Goal: Transaction & Acquisition: Purchase product/service

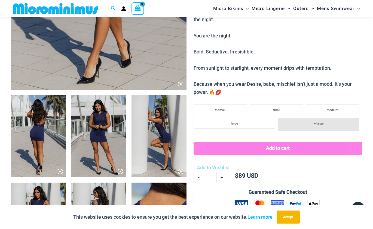
scroll to position [231, 0]
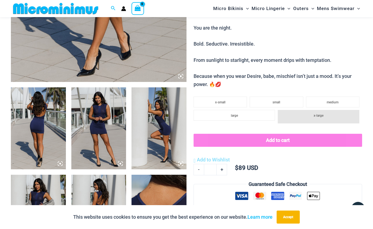
click at [62, 131] on img at bounding box center [38, 129] width 55 height 82
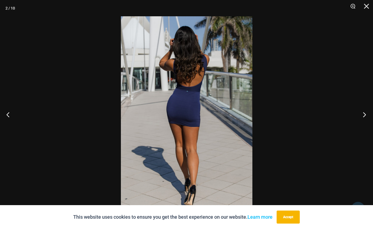
click at [362, 115] on button "Next" at bounding box center [362, 114] width 20 height 27
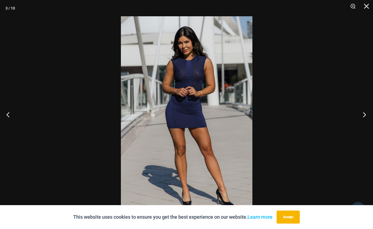
click at [362, 115] on button "Next" at bounding box center [362, 114] width 20 height 27
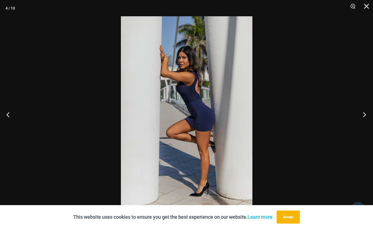
click at [362, 115] on button "Next" at bounding box center [362, 114] width 20 height 27
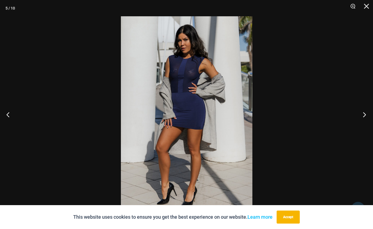
click at [362, 115] on button "Next" at bounding box center [362, 114] width 20 height 27
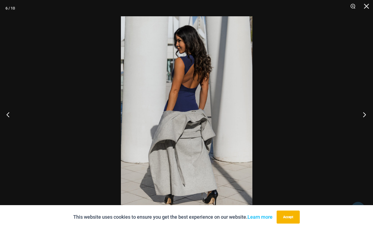
click at [362, 115] on button "Next" at bounding box center [362, 114] width 20 height 27
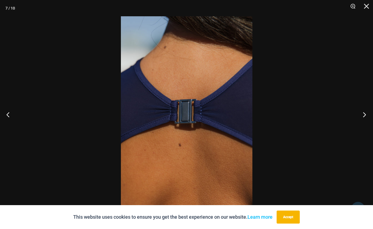
click at [362, 115] on button "Next" at bounding box center [362, 114] width 20 height 27
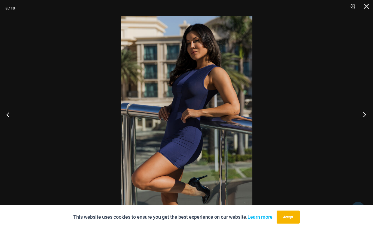
click at [362, 115] on button "Next" at bounding box center [362, 114] width 20 height 27
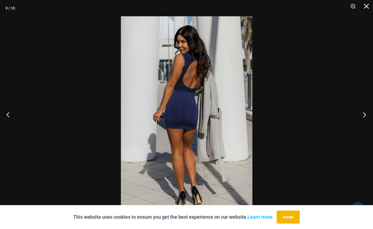
click at [362, 115] on button "Next" at bounding box center [362, 114] width 20 height 27
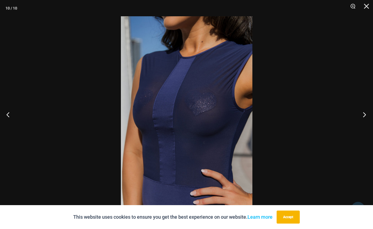
click at [362, 115] on button "Next" at bounding box center [362, 114] width 20 height 27
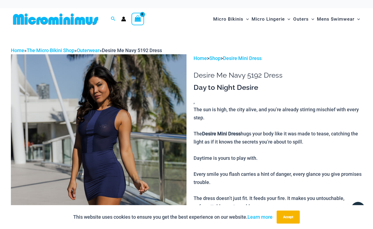
scroll to position [0, 0]
